Goal: Contribute content

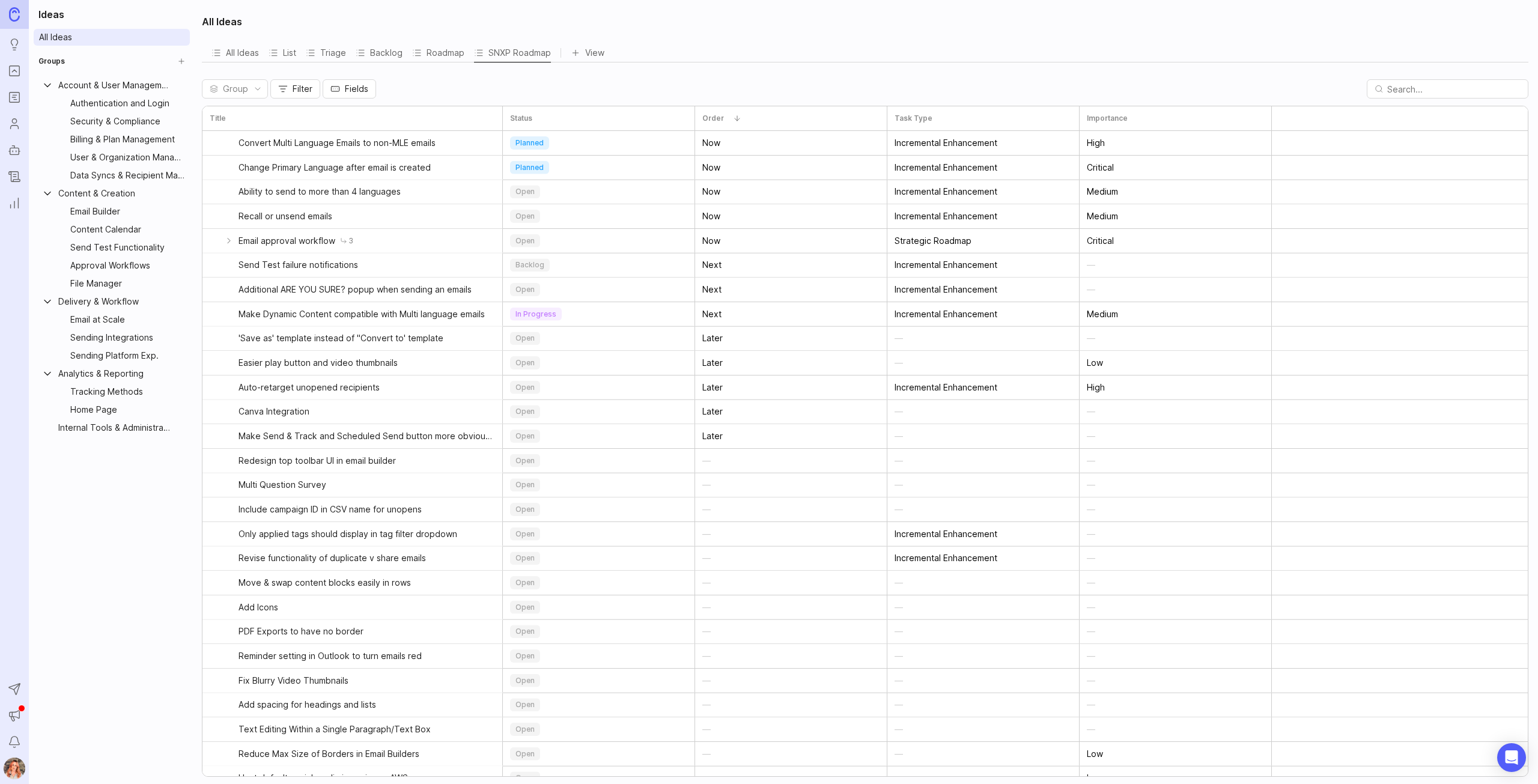
click at [12, 172] on icon "Changelog" at bounding box center [15, 176] width 9 height 8
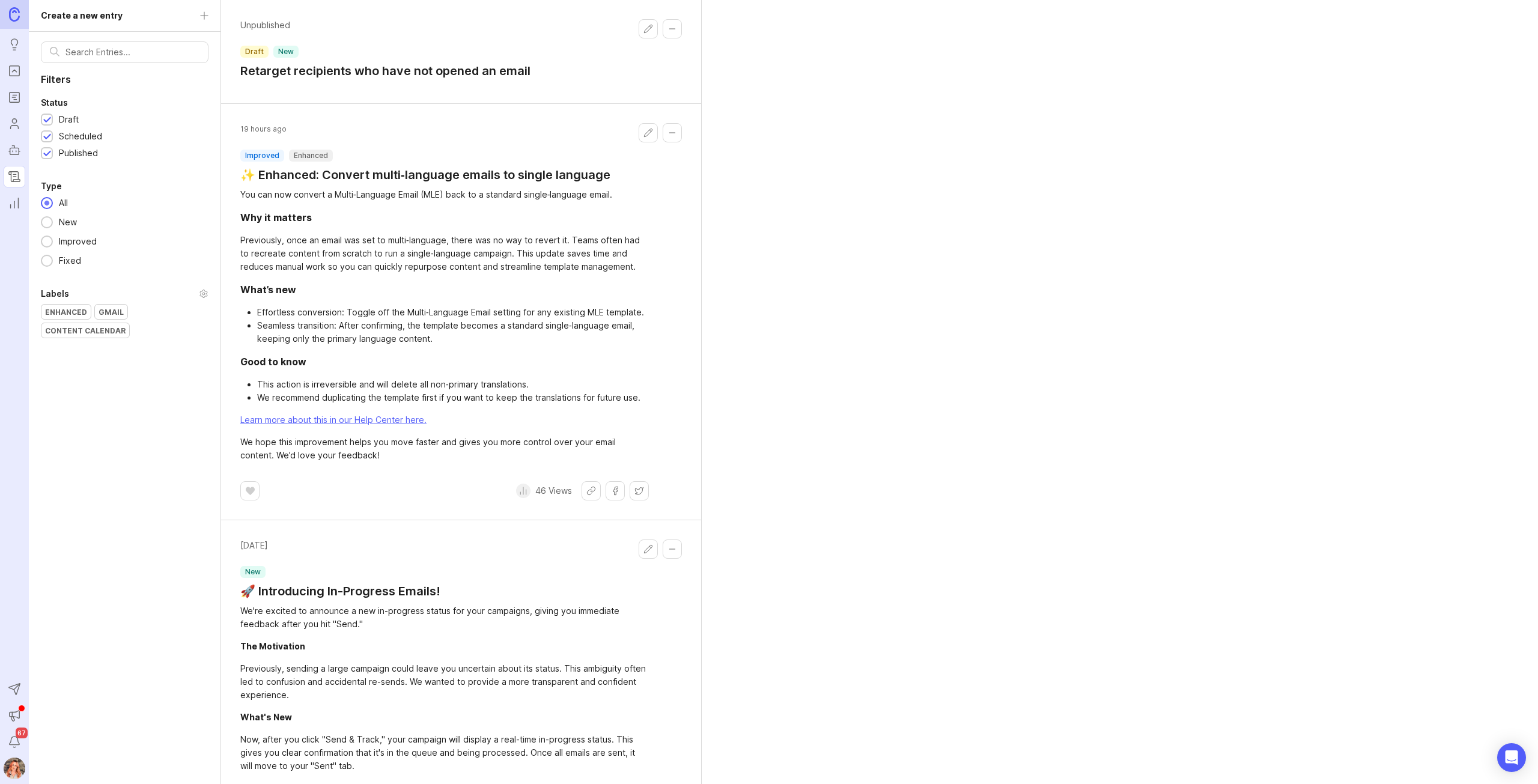
click at [676, 23] on button "Collapse changelog entry" at bounding box center [672, 28] width 19 height 19
click at [646, 26] on button "Edit changelog entry" at bounding box center [648, 28] width 19 height 19
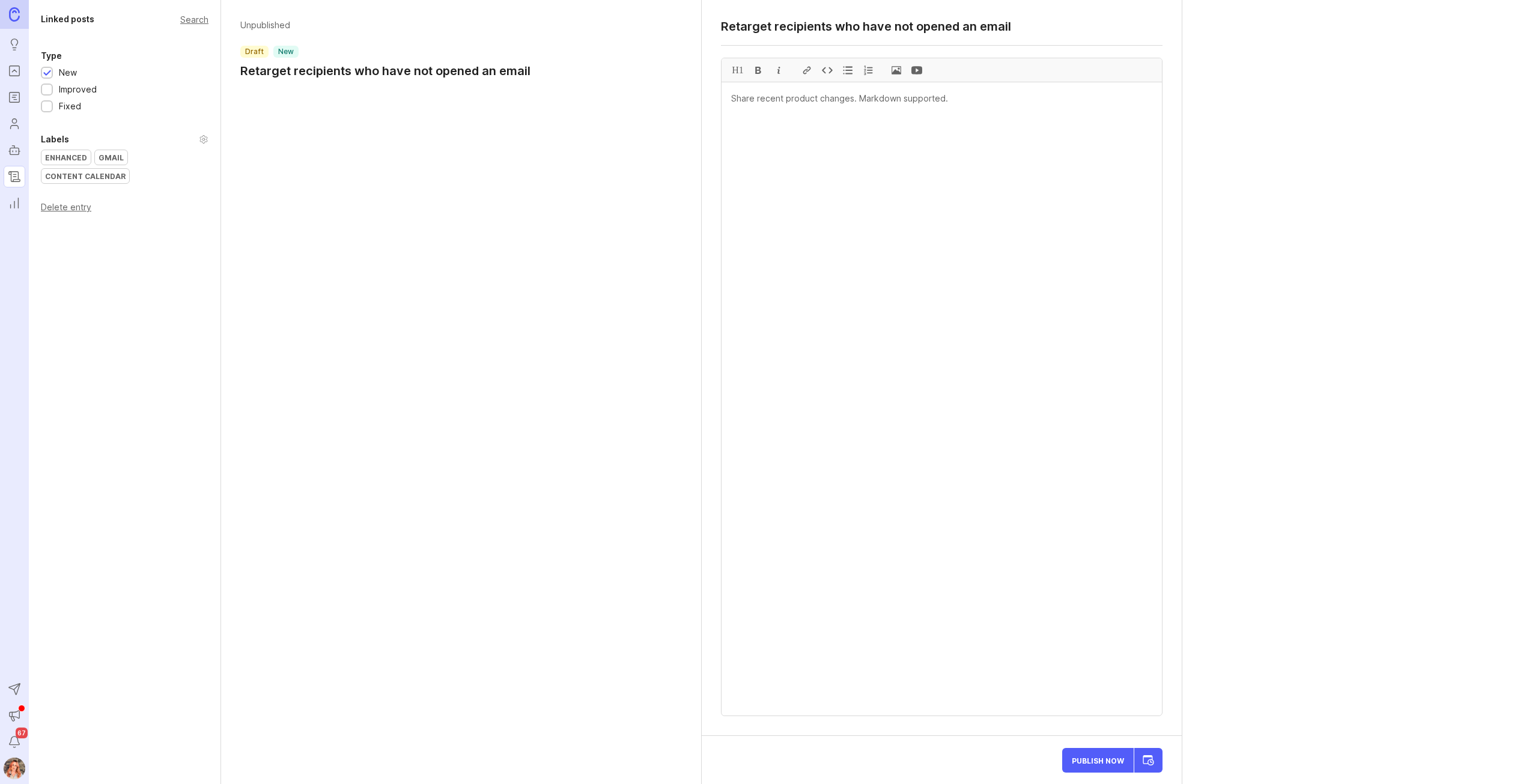
drag, startPoint x: 1011, startPoint y: 27, endPoint x: 684, endPoint y: 22, distance: 327.0
click at [684, 22] on div "Linked posts Search Type New Improved Fixed Labels Enhanced Gmail Content Calen…" at bounding box center [783, 392] width 1509 height 784
click at [720, 24] on div "Feedback Wanted: H1" at bounding box center [941, 368] width 480 height 736
click at [723, 23] on textarea "Feedback Wanted: Draft status emails" at bounding box center [941, 26] width 442 height 14
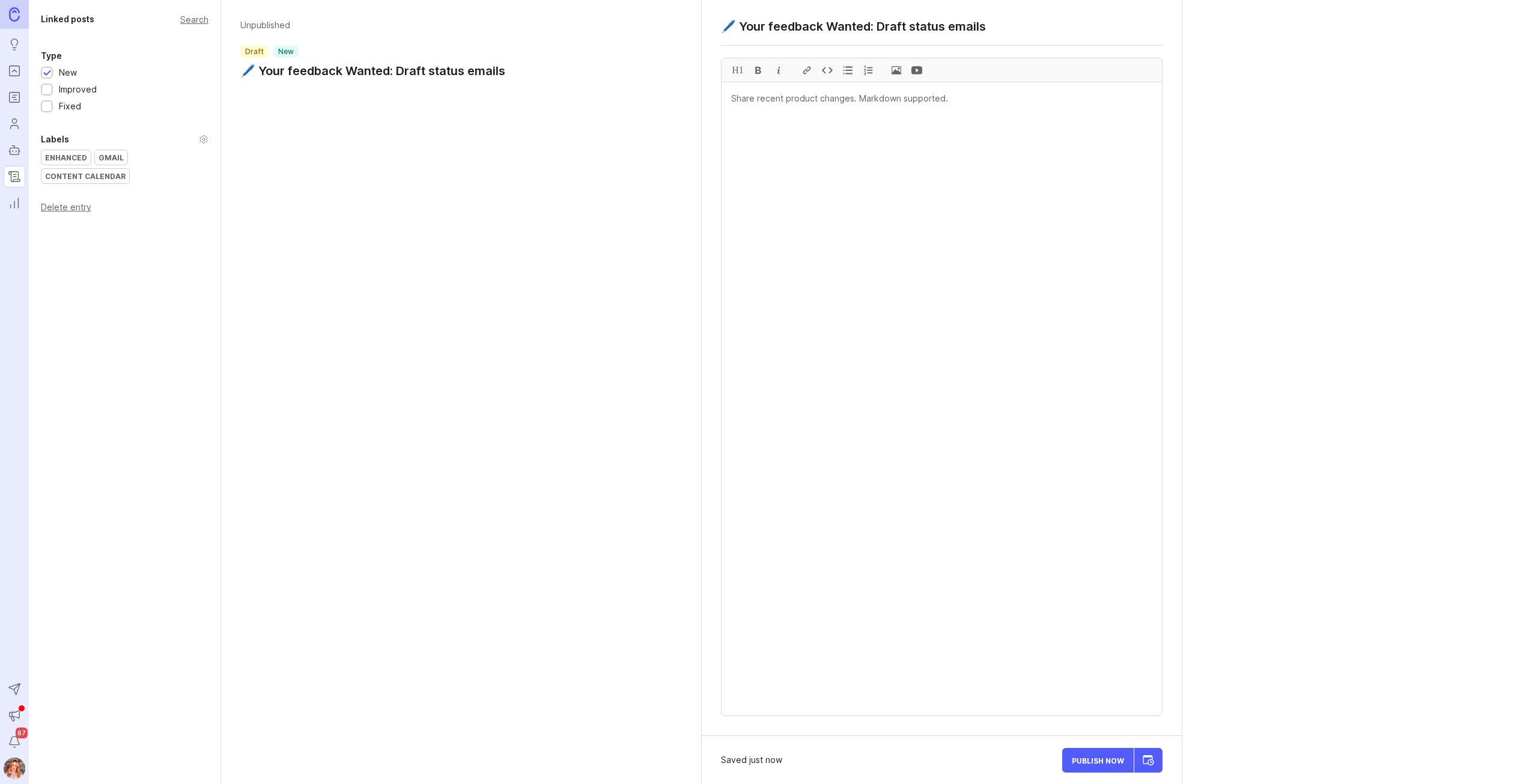
click at [833, 23] on textarea "🖊️ Your feedback Wanted: Draft status emails" at bounding box center [941, 26] width 442 height 14
click at [890, 222] on textarea at bounding box center [941, 399] width 440 height 633
type textarea "🖊️ Your feedback wanted: Draft status emails & the email library"
